Goal: Find specific page/section: Find specific page/section

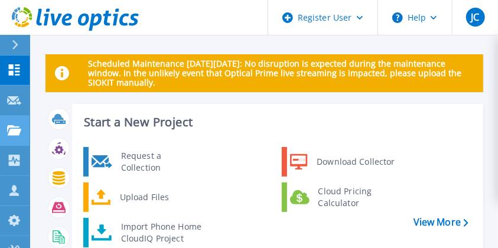
click at [15, 133] on icon at bounding box center [14, 130] width 14 height 10
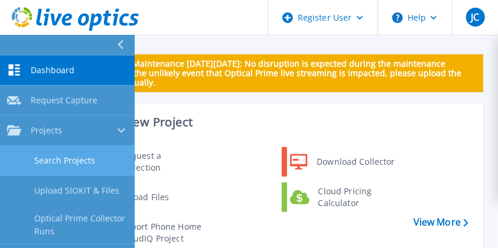
click at [40, 163] on link "Search Projects" at bounding box center [67, 161] width 135 height 30
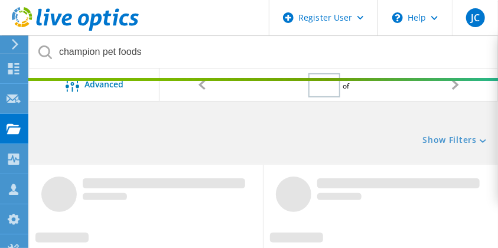
type input "1"
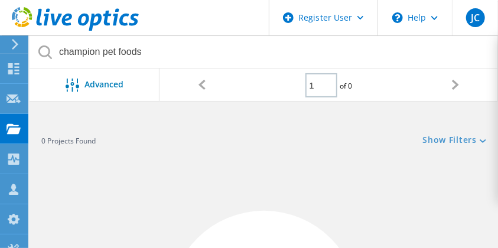
click at [43, 19] on icon at bounding box center [75, 19] width 127 height 24
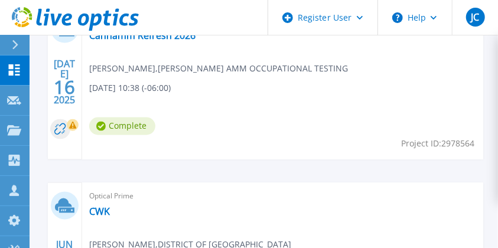
scroll to position [626, 0]
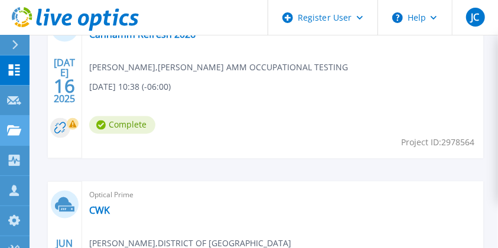
click at [10, 132] on icon at bounding box center [14, 130] width 14 height 10
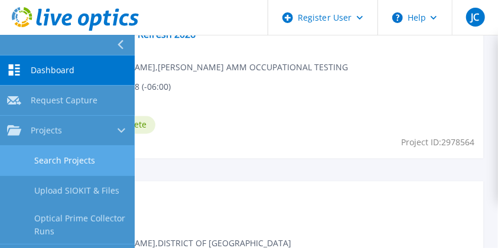
click at [50, 161] on link "Search Projects" at bounding box center [67, 161] width 135 height 30
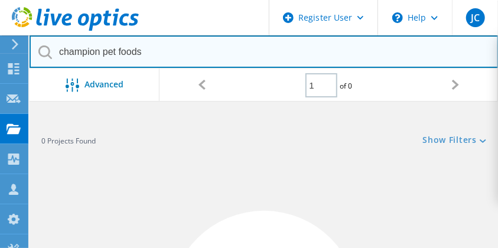
click at [162, 49] on input "champion pet foods" at bounding box center [264, 51] width 469 height 32
type input "c"
type input "wetaskiwin"
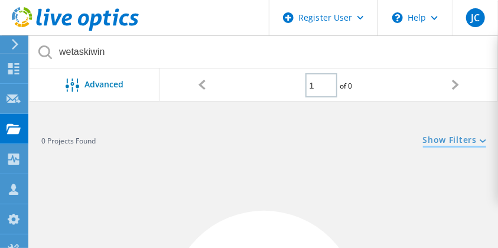
click at [452, 145] on link "Show Filters" at bounding box center [454, 141] width 63 height 10
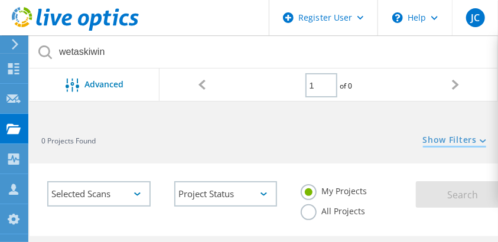
click at [465, 136] on link "Show Filters" at bounding box center [454, 141] width 63 height 10
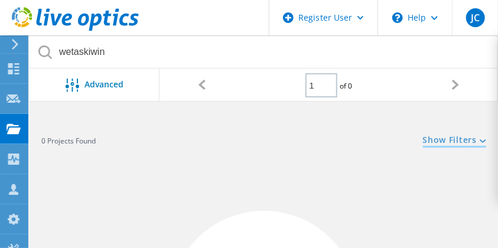
click at [467, 139] on link "Show Filters" at bounding box center [454, 141] width 63 height 10
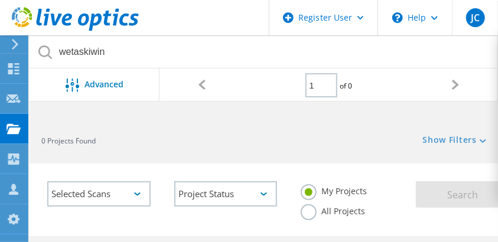
click at [345, 213] on label "All Projects" at bounding box center [333, 209] width 64 height 11
click at [0, 0] on input "All Projects" at bounding box center [0, 0] width 0 height 0
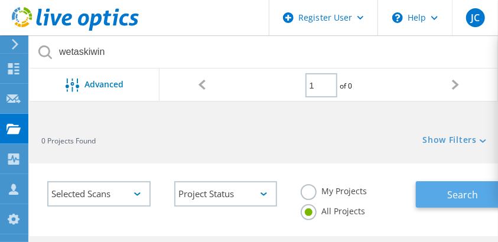
click at [438, 191] on button "Search" at bounding box center [460, 194] width 89 height 27
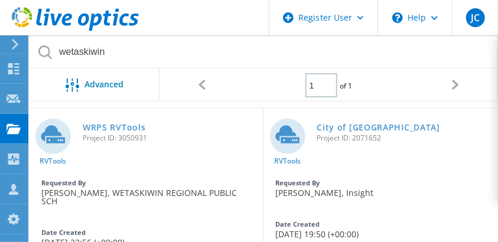
scroll to position [129, 0]
click at [115, 128] on link "WRPS RVTools" at bounding box center [114, 127] width 63 height 8
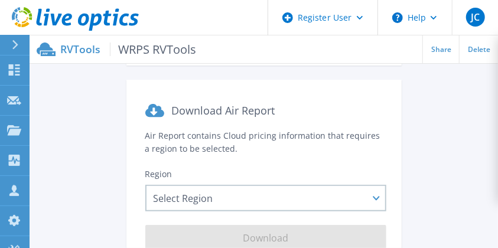
scroll to position [257, 0]
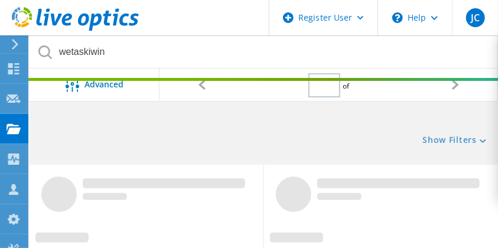
type input "1"
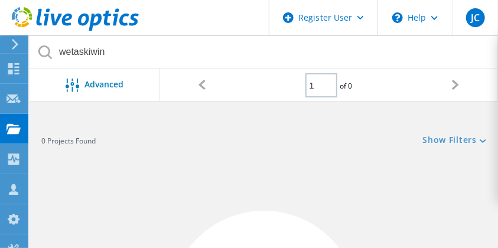
click at [458, 88] on icon at bounding box center [455, 85] width 7 height 10
click at [462, 136] on link "Show Filters" at bounding box center [454, 141] width 63 height 10
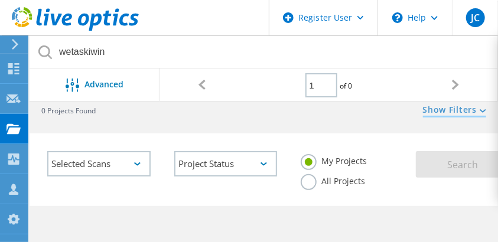
scroll to position [40, 0]
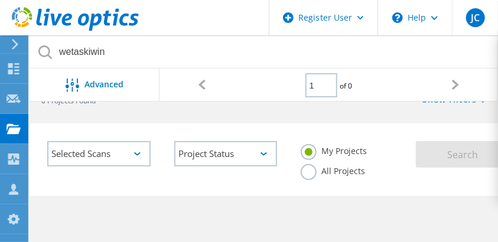
click at [349, 174] on label "All Projects" at bounding box center [333, 169] width 64 height 11
click at [0, 0] on input "All Projects" at bounding box center [0, 0] width 0 height 0
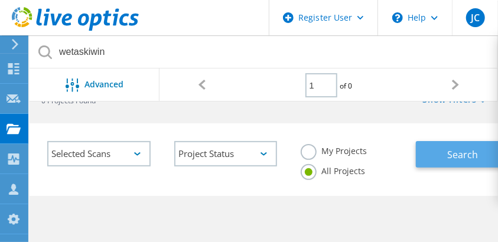
click at [441, 152] on button "Search" at bounding box center [460, 154] width 89 height 27
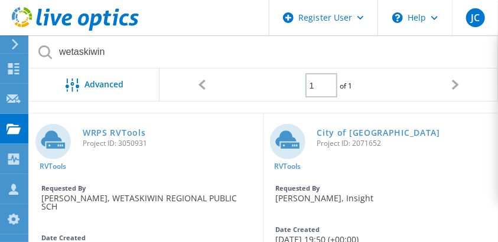
scroll to position [123, 0]
